Goal: Task Accomplishment & Management: Manage account settings

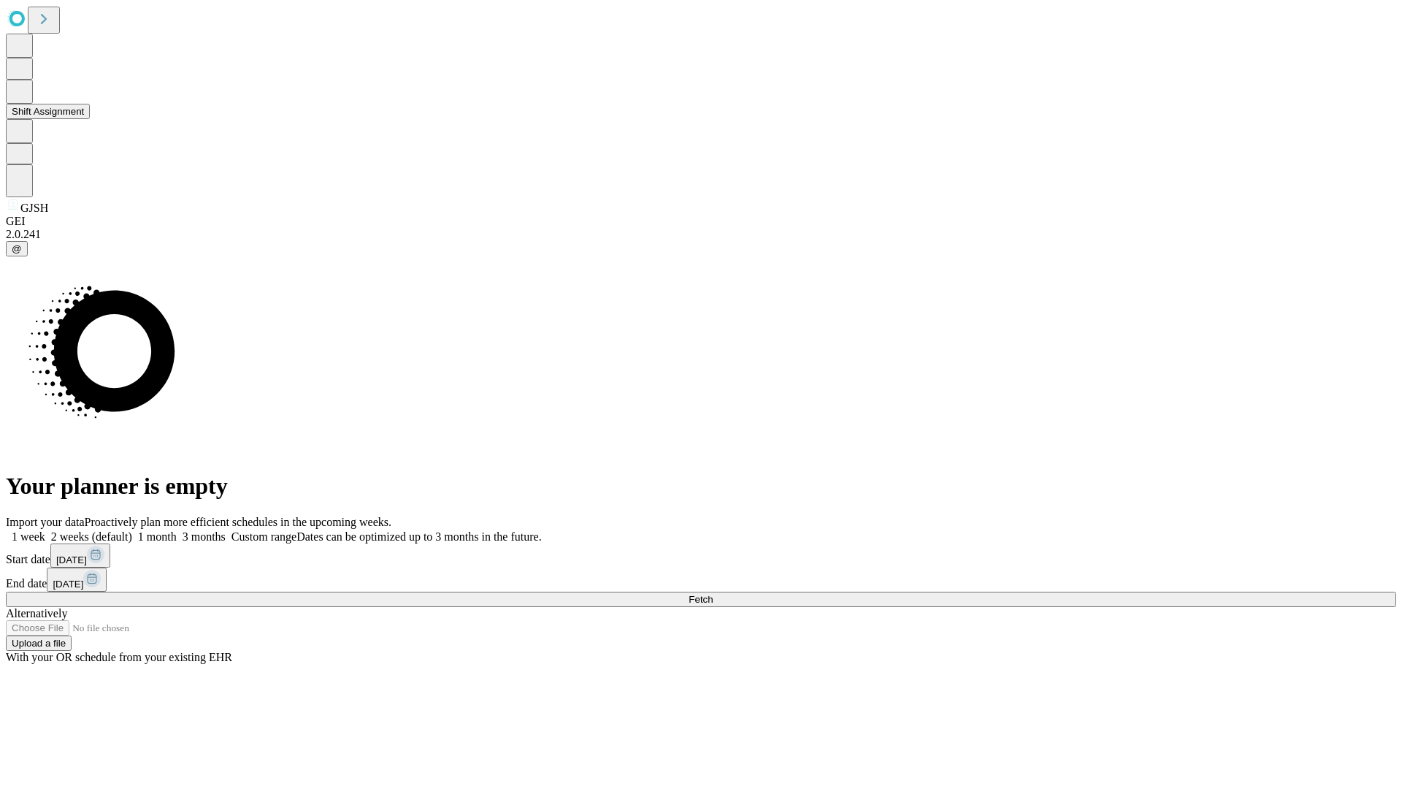
click at [90, 119] on button "Shift Assignment" at bounding box center [48, 111] width 84 height 15
